Goal: Information Seeking & Learning: Learn about a topic

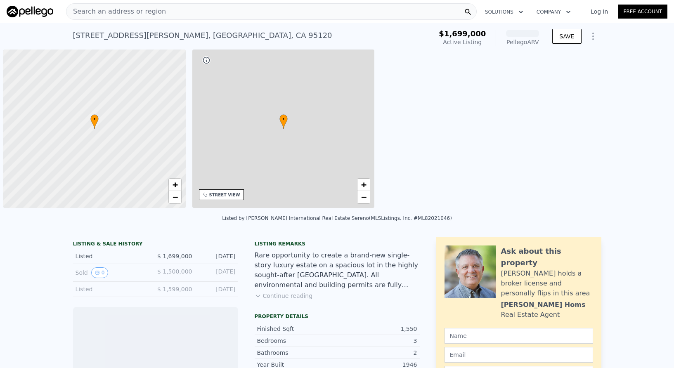
scroll to position [0, 3]
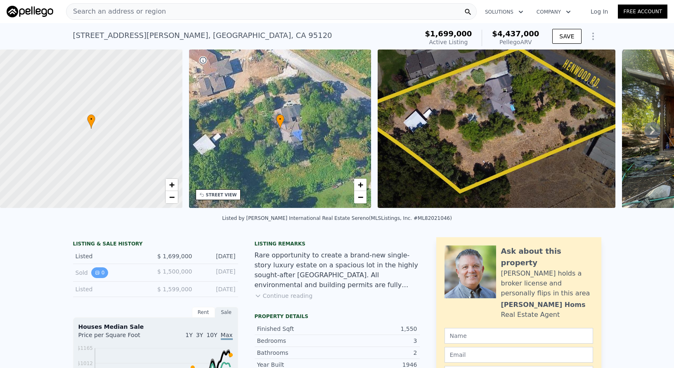
click at [99, 278] on button "0" at bounding box center [99, 273] width 17 height 11
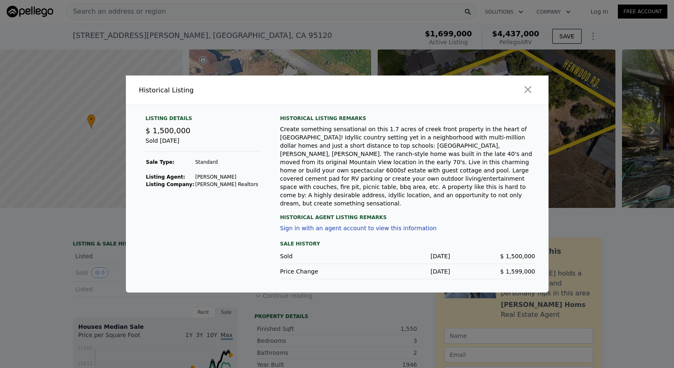
click at [333, 299] on div at bounding box center [337, 184] width 674 height 368
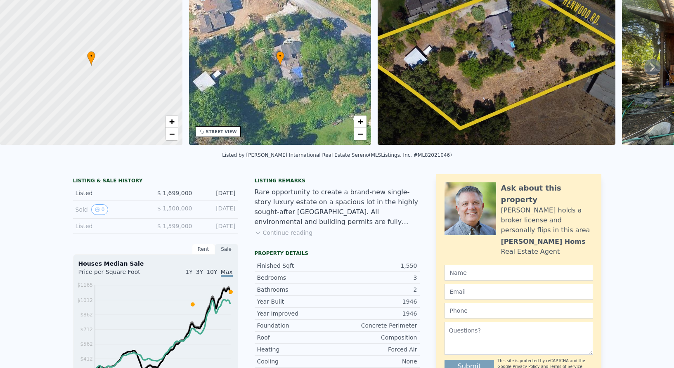
scroll to position [3, 0]
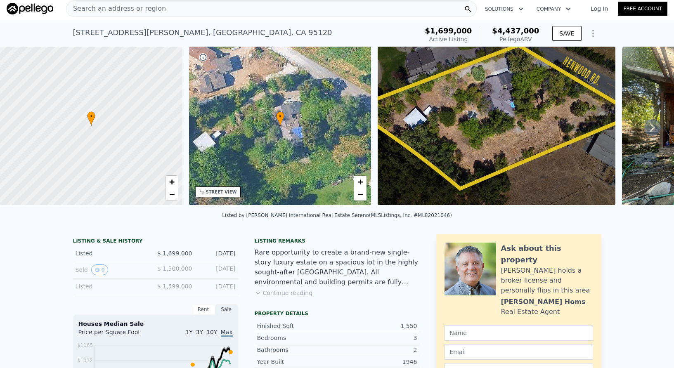
drag, startPoint x: 459, startPoint y: 163, endPoint x: 258, endPoint y: 1, distance: 257.8
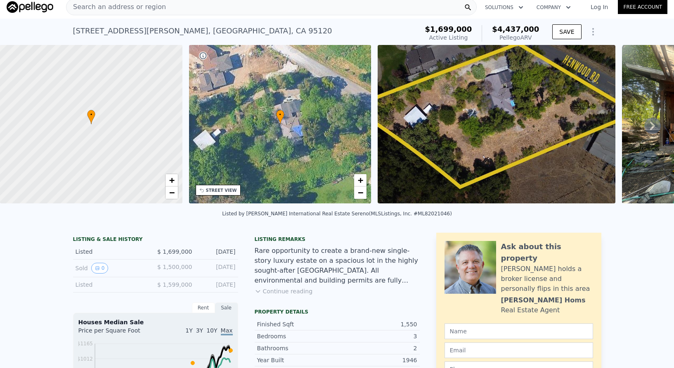
click at [297, 296] on button "Continue reading" at bounding box center [284, 291] width 58 height 8
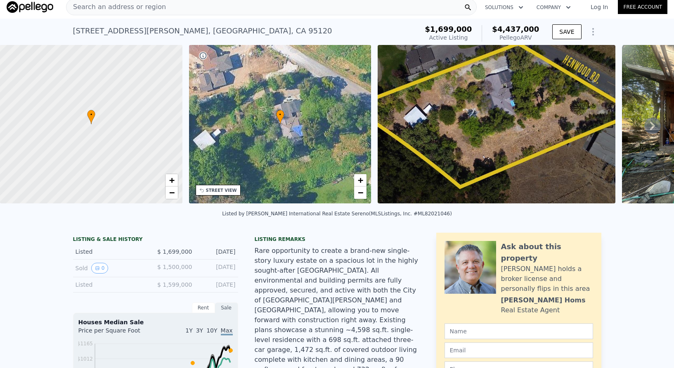
click at [388, 314] on div at bounding box center [337, 360] width 165 height 228
click at [388, 315] on div at bounding box center [337, 360] width 165 height 228
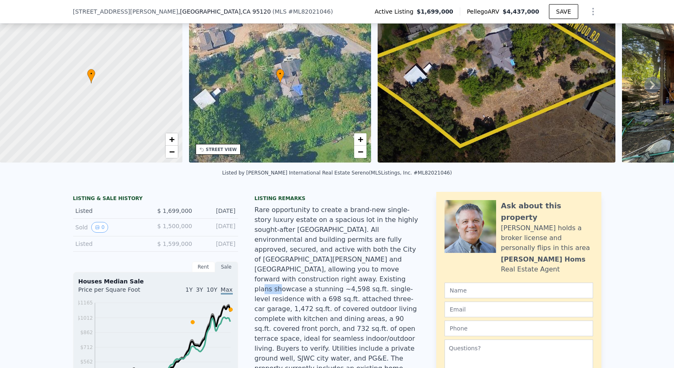
scroll to position [57, 0]
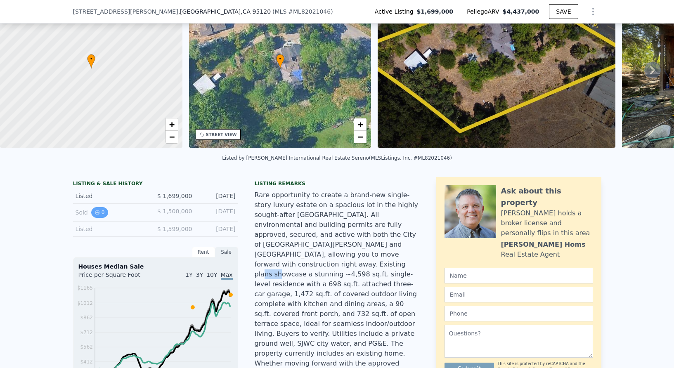
click at [97, 218] on button "0" at bounding box center [99, 212] width 17 height 11
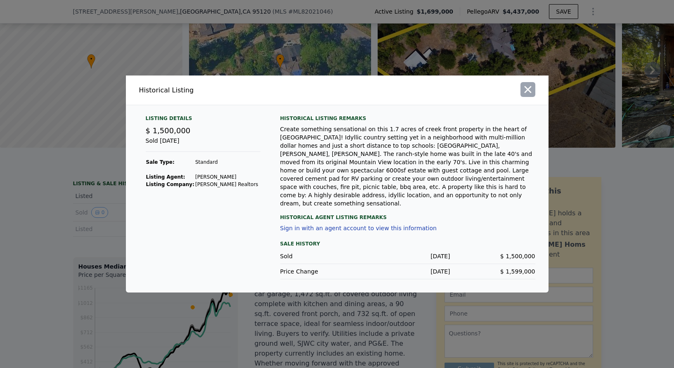
click at [530, 95] on icon "button" at bounding box center [528, 90] width 12 height 12
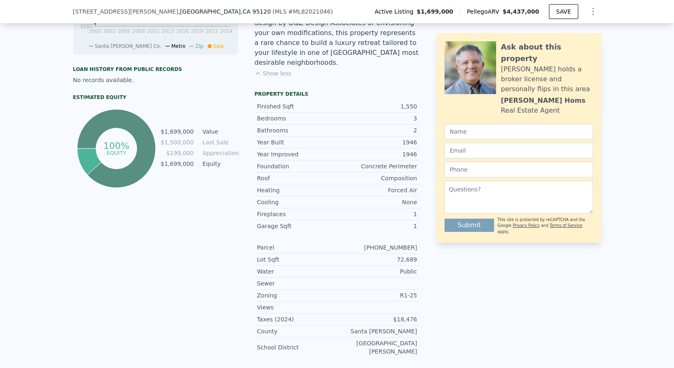
scroll to position [416, 0]
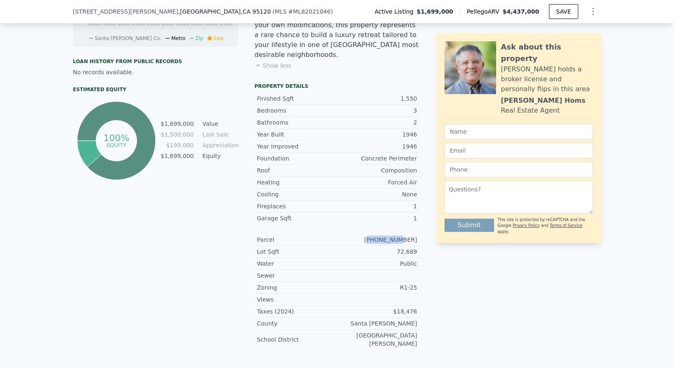
drag, startPoint x: 415, startPoint y: 218, endPoint x: 384, endPoint y: 219, distance: 31.4
click at [384, 234] on div "Parcel [PHONE_NUMBER]" at bounding box center [337, 240] width 165 height 12
click at [394, 236] on div "[PHONE_NUMBER]" at bounding box center [377, 240] width 80 height 8
drag, startPoint x: 384, startPoint y: 215, endPoint x: 403, endPoint y: 216, distance: 19.0
click at [400, 236] on div "[PHONE_NUMBER]" at bounding box center [377, 240] width 80 height 8
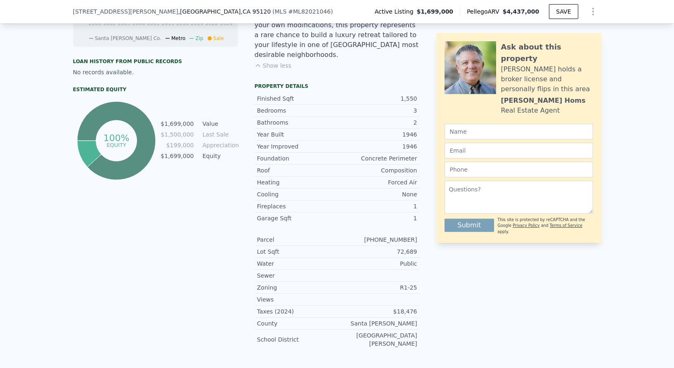
click at [408, 236] on div "[PHONE_NUMBER]" at bounding box center [377, 240] width 80 height 8
drag, startPoint x: 415, startPoint y: 216, endPoint x: 381, endPoint y: 218, distance: 33.9
click at [381, 234] on div "Parcel [PHONE_NUMBER]" at bounding box center [337, 240] width 165 height 12
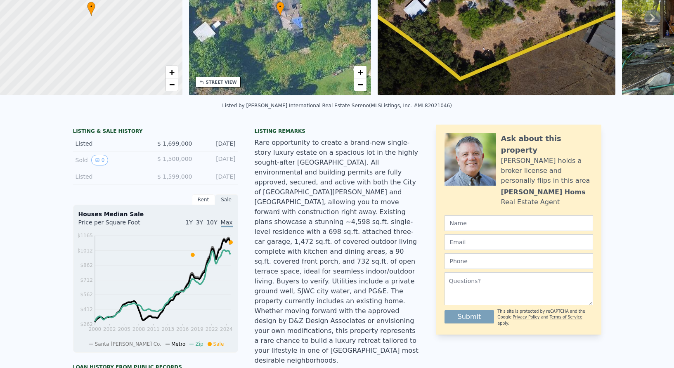
scroll to position [0, 0]
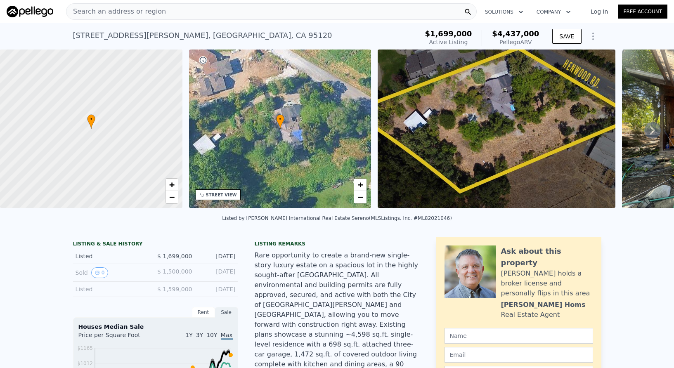
click at [42, 12] on img at bounding box center [30, 12] width 47 height 12
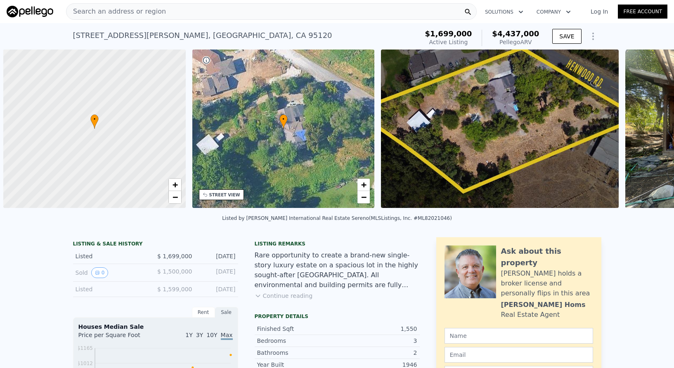
scroll to position [0, 3]
